Goal: Transaction & Acquisition: Book appointment/travel/reservation

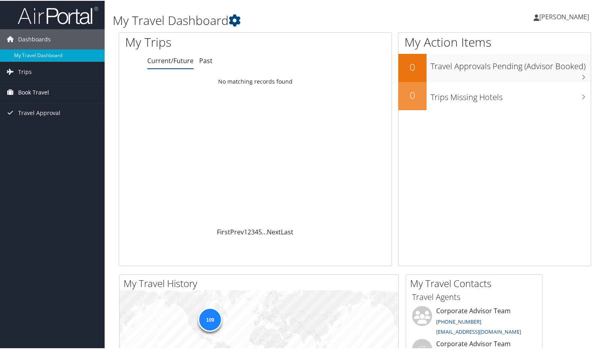
click at [39, 90] on span "Book Travel" at bounding box center [33, 92] width 31 height 20
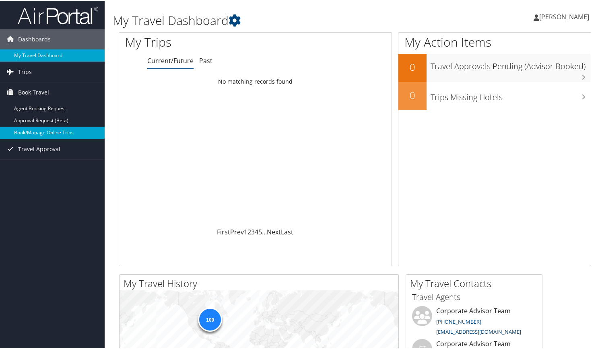
click at [45, 133] on link "Book/Manage Online Trips" at bounding box center [52, 132] width 105 height 12
click at [49, 138] on span "Travel Approval" at bounding box center [39, 148] width 42 height 20
click at [50, 135] on link "Book/Manage Online Trips" at bounding box center [52, 132] width 105 height 12
